Goal: Transaction & Acquisition: Download file/media

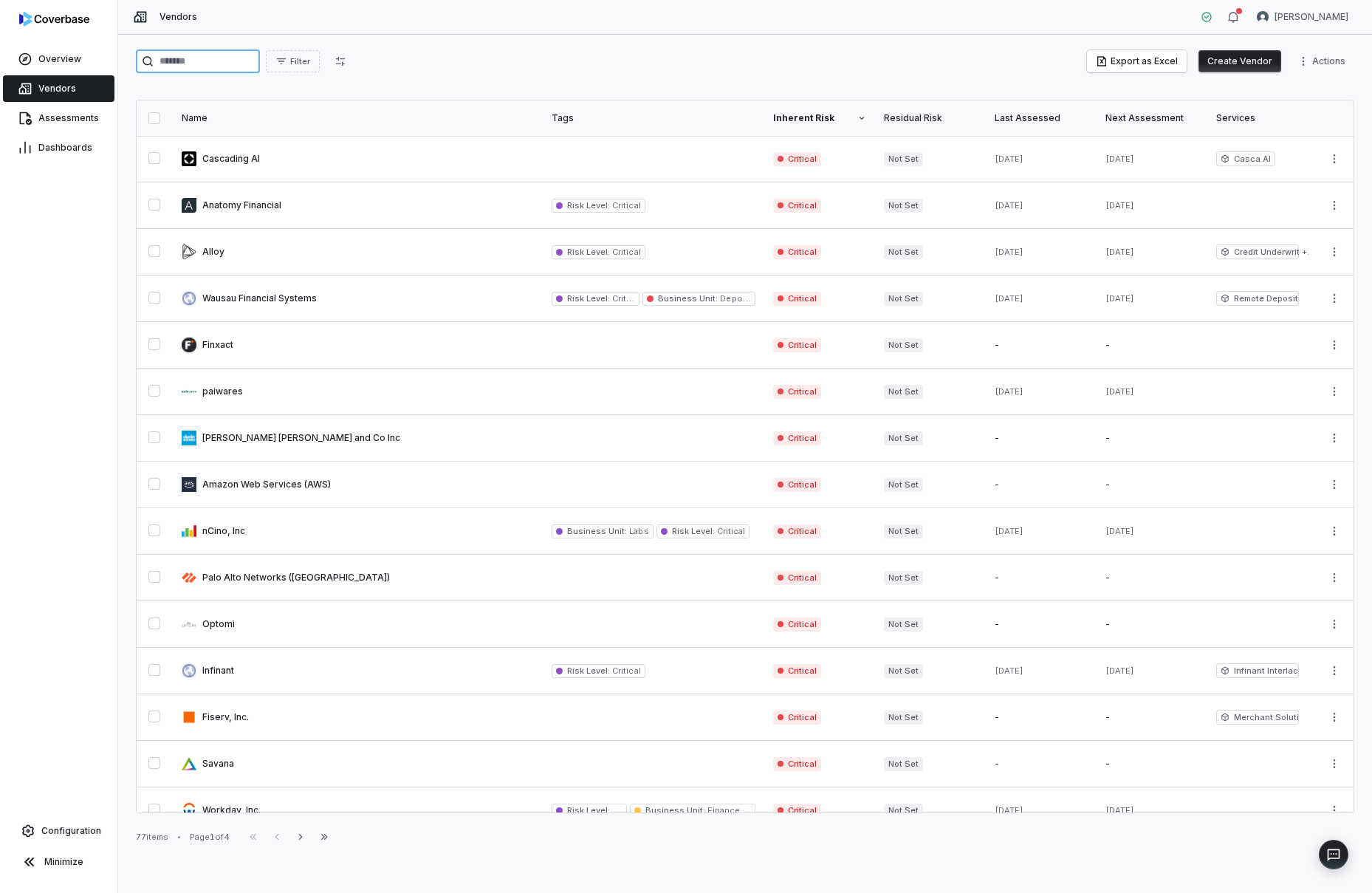
click at [232, 66] on input "search" at bounding box center [198, 62] width 124 height 24
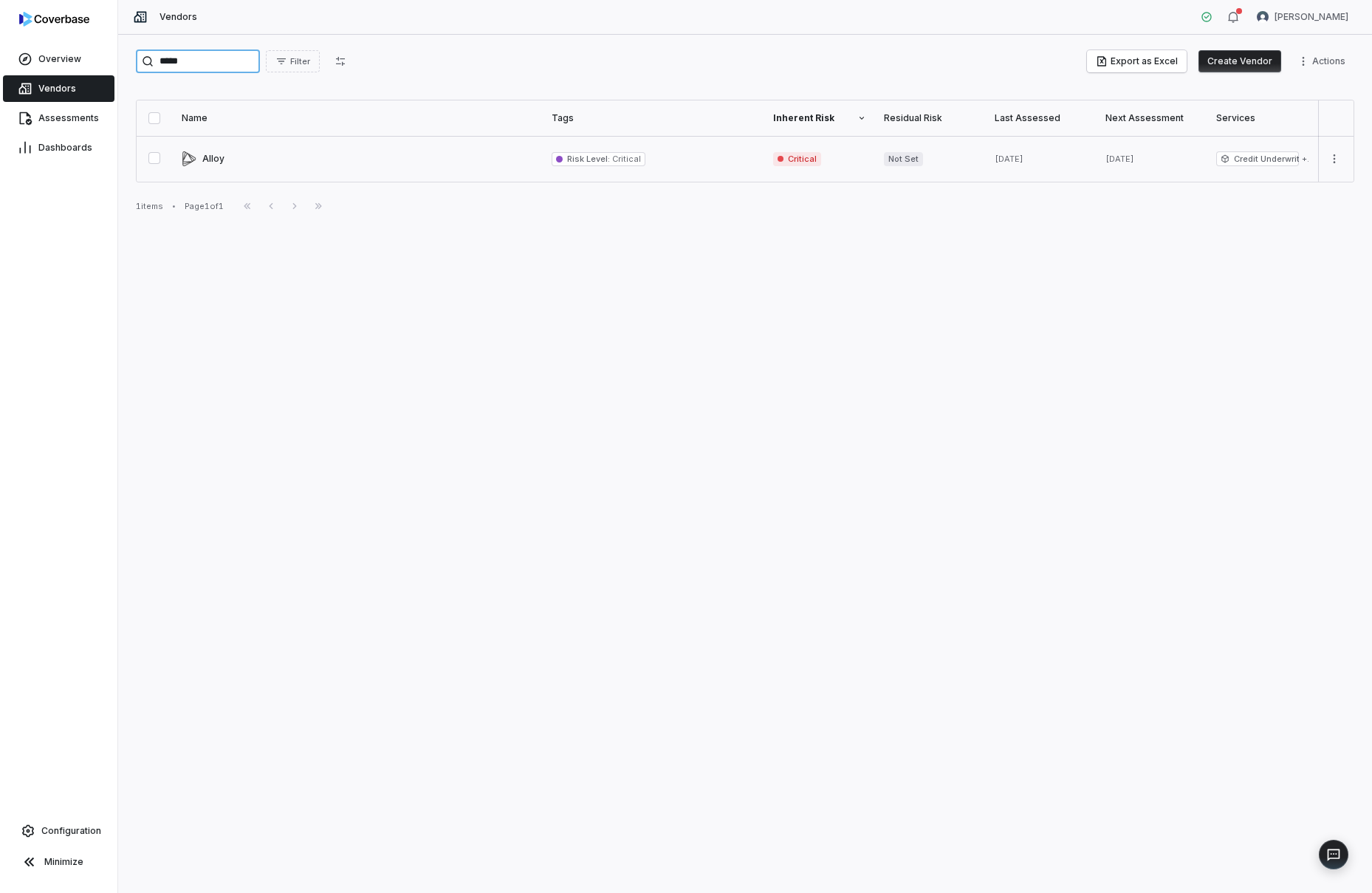
type input "*****"
click at [207, 163] on link at bounding box center [358, 159] width 370 height 46
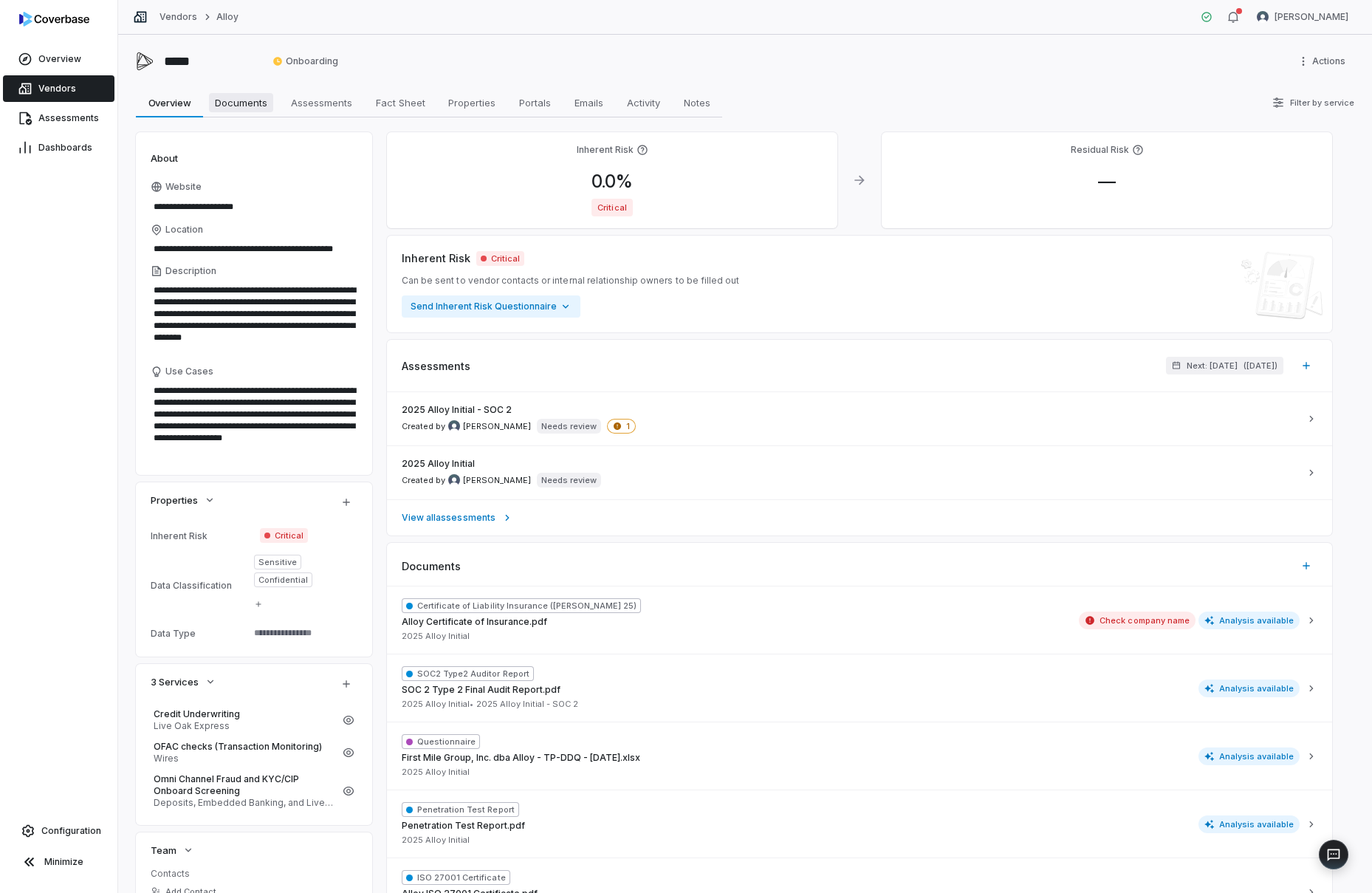
click at [232, 101] on span "Documents" at bounding box center [240, 103] width 64 height 19
type textarea "*"
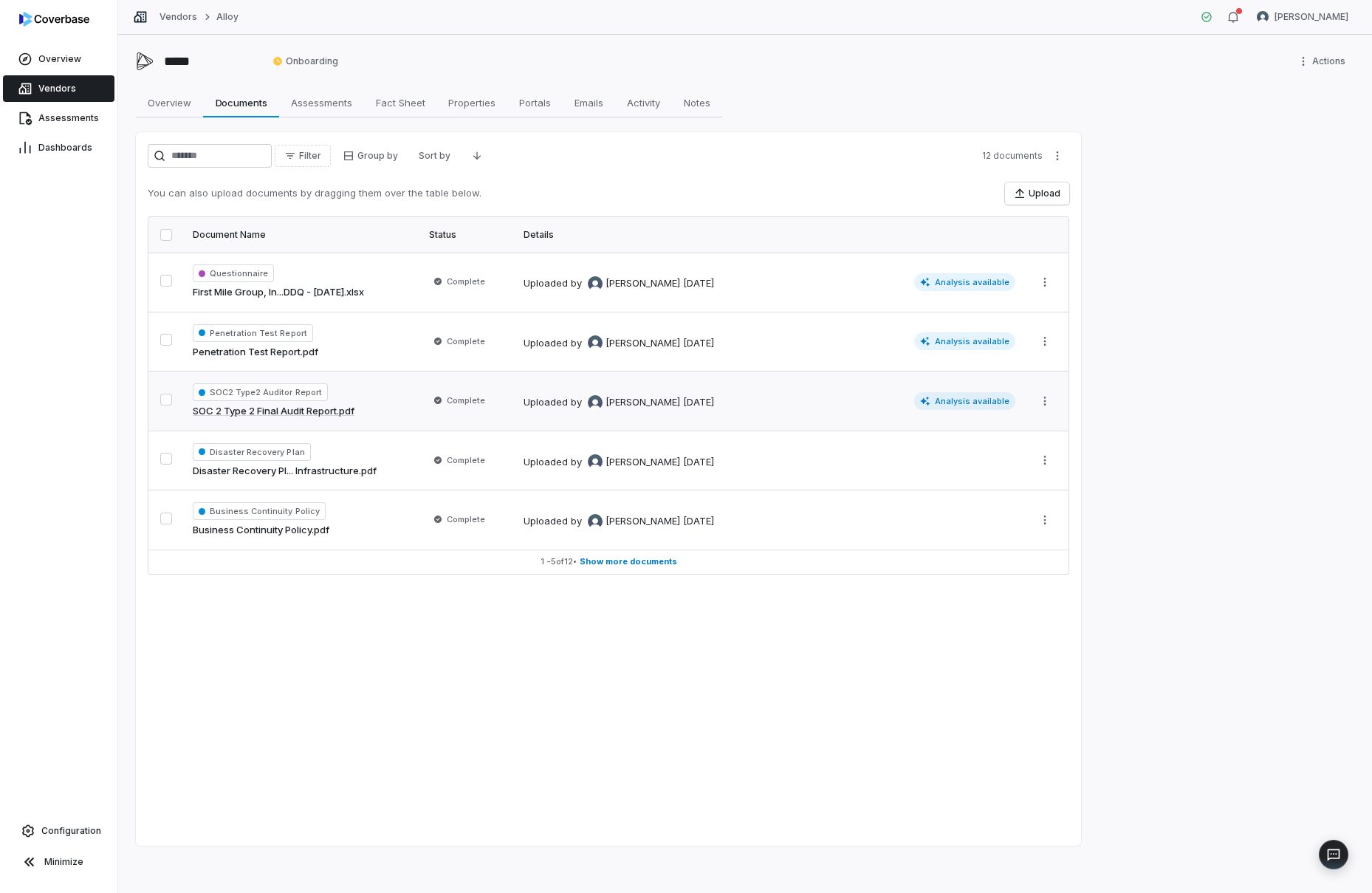
click at [964, 395] on span "Analysis available" at bounding box center [965, 401] width 102 height 17
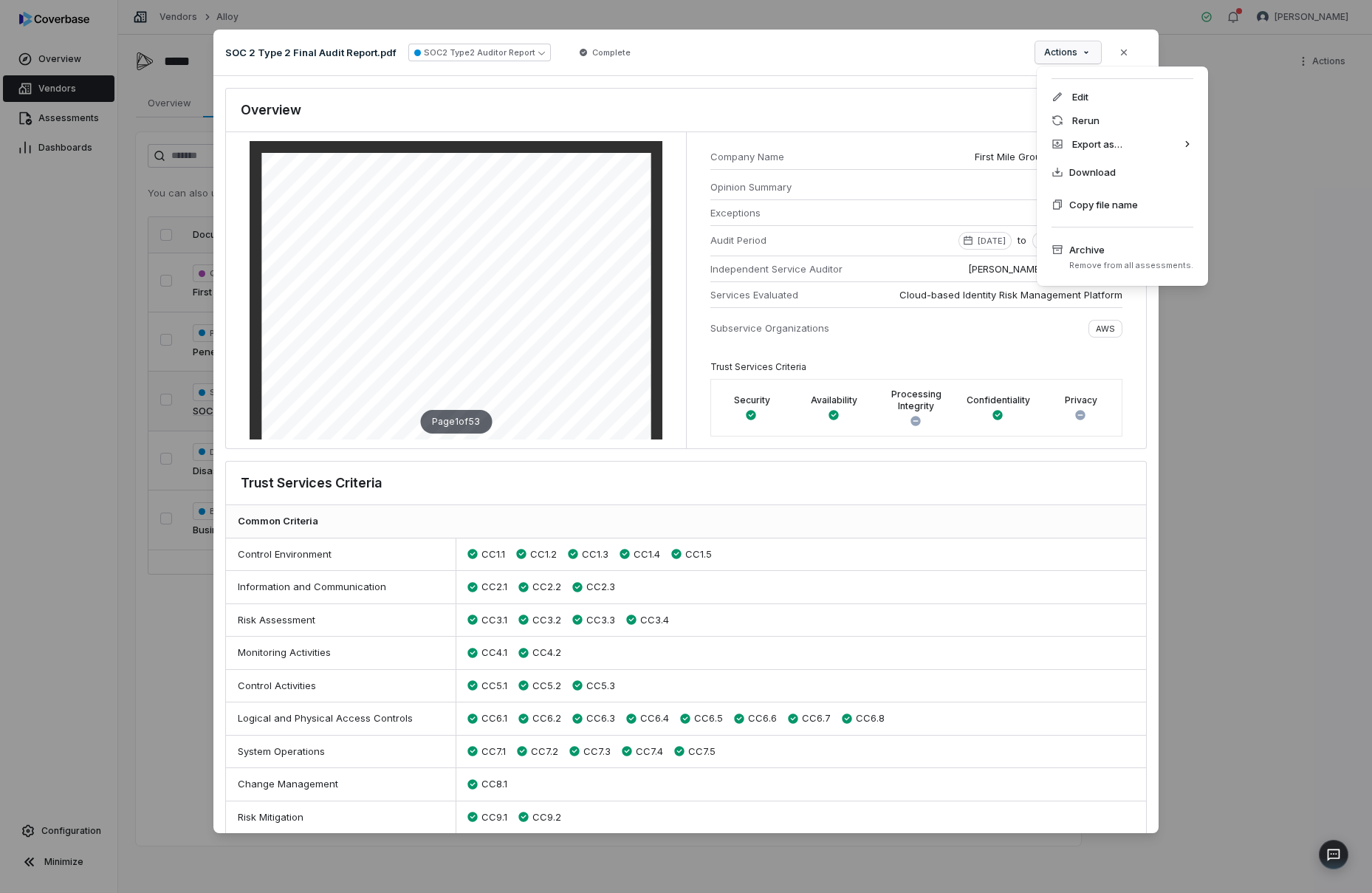
click at [1087, 54] on div "Document Preview SOC 2 Type 2 Final Audit Report.pdf SOC2 Type2 Auditor Report …" at bounding box center [686, 446] width 1372 height 881
click at [1094, 176] on span "Download" at bounding box center [1092, 171] width 47 height 15
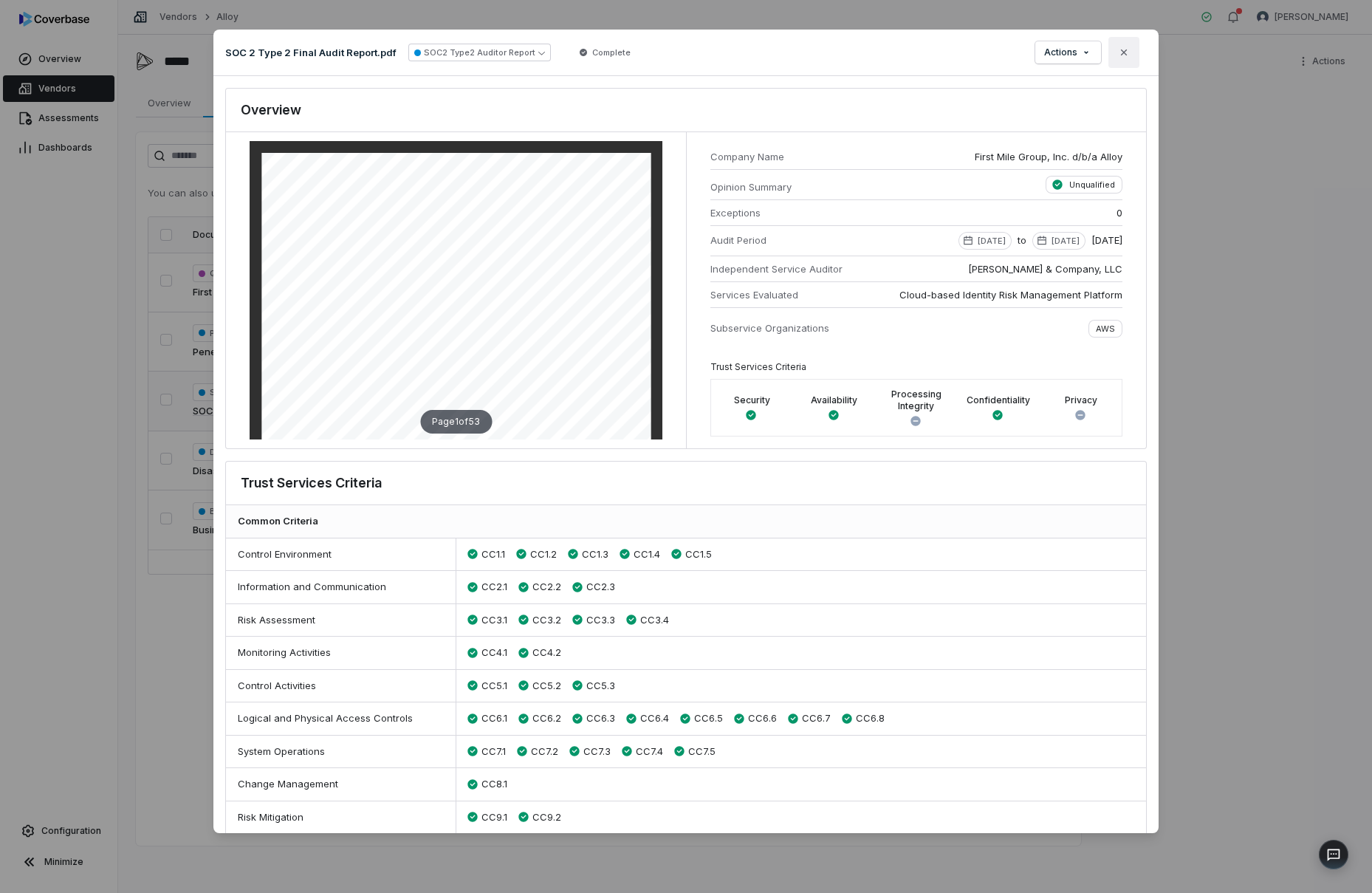
click at [1125, 56] on icon "button" at bounding box center [1124, 52] width 12 height 12
